Goal: Navigation & Orientation: Find specific page/section

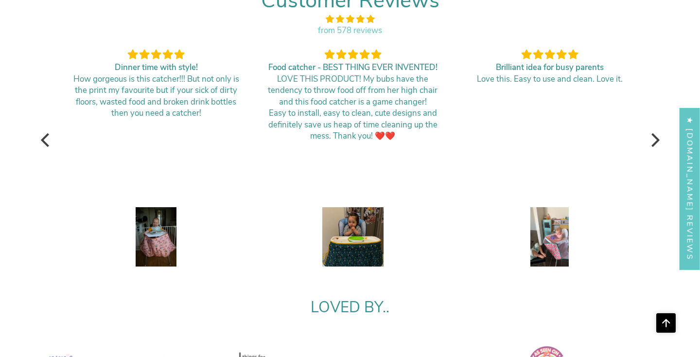
scroll to position [1844, 0]
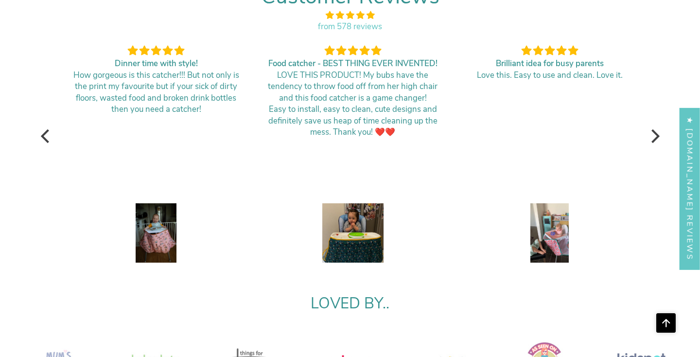
click at [566, 225] on img at bounding box center [549, 233] width 38 height 61
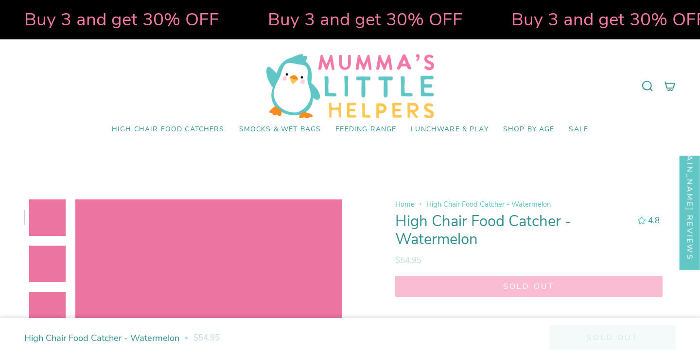
select select "pictures-first"
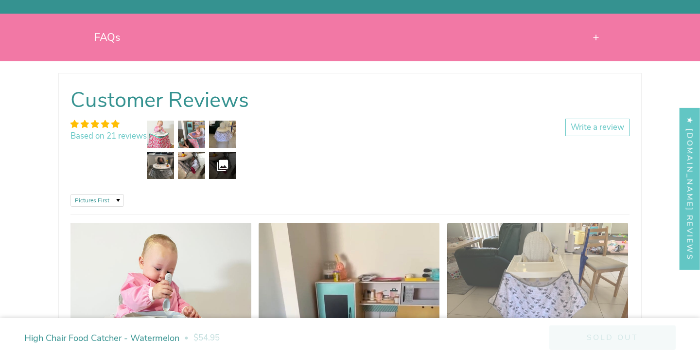
scroll to position [1200, 0]
